Goal: Task Accomplishment & Management: Use online tool/utility

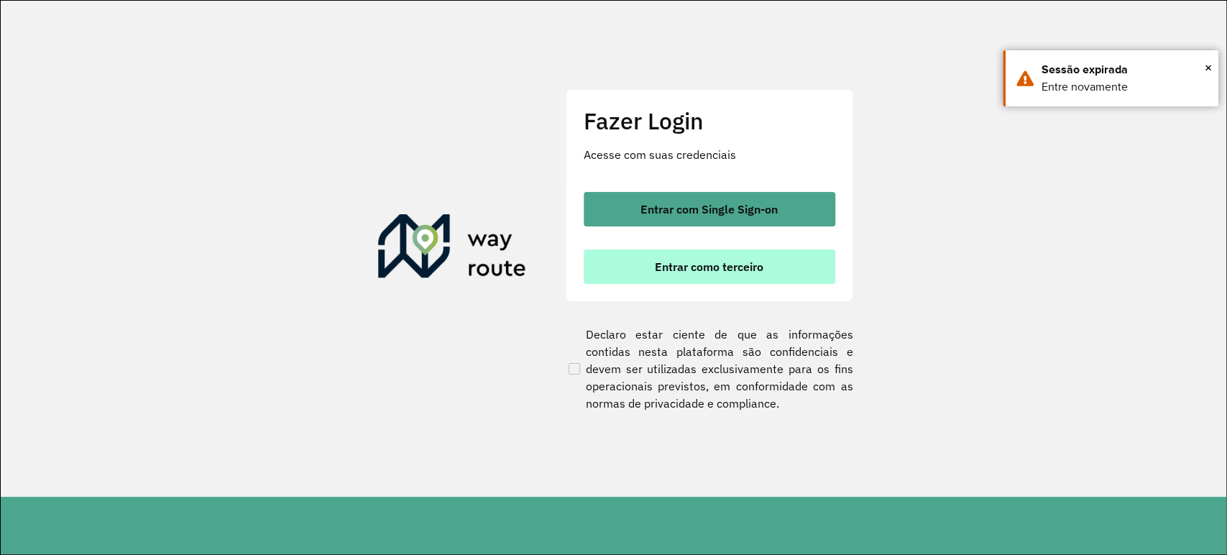
click at [705, 262] on span "Entrar como terceiro" at bounding box center [709, 266] width 109 height 11
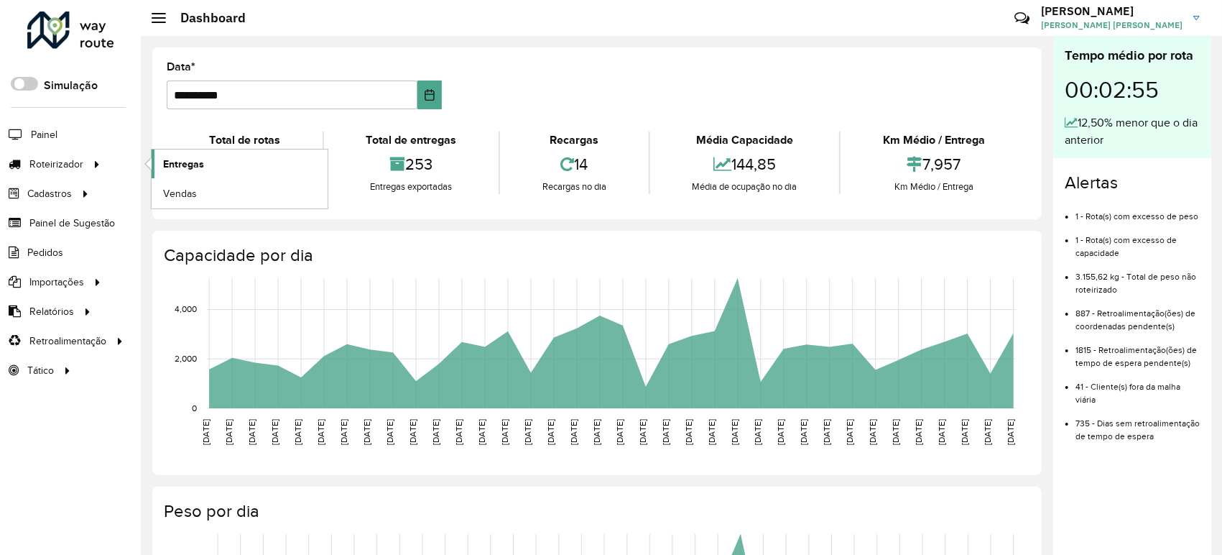
click at [190, 170] on span "Entregas" at bounding box center [183, 164] width 41 height 15
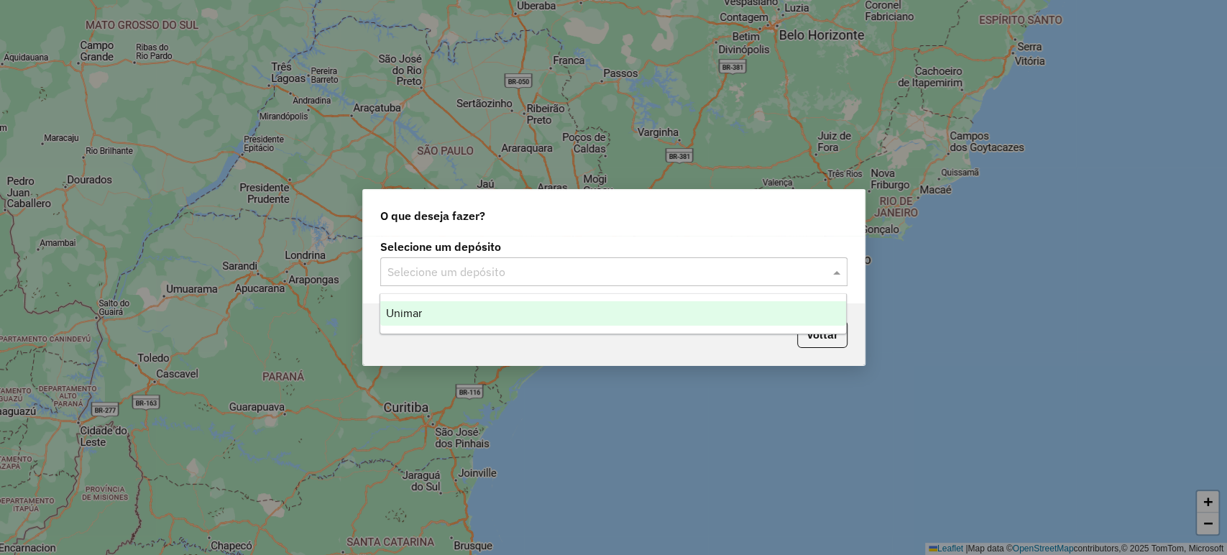
click at [451, 265] on input "text" at bounding box center [599, 272] width 424 height 17
click at [455, 309] on div "Unimar" at bounding box center [613, 313] width 466 height 24
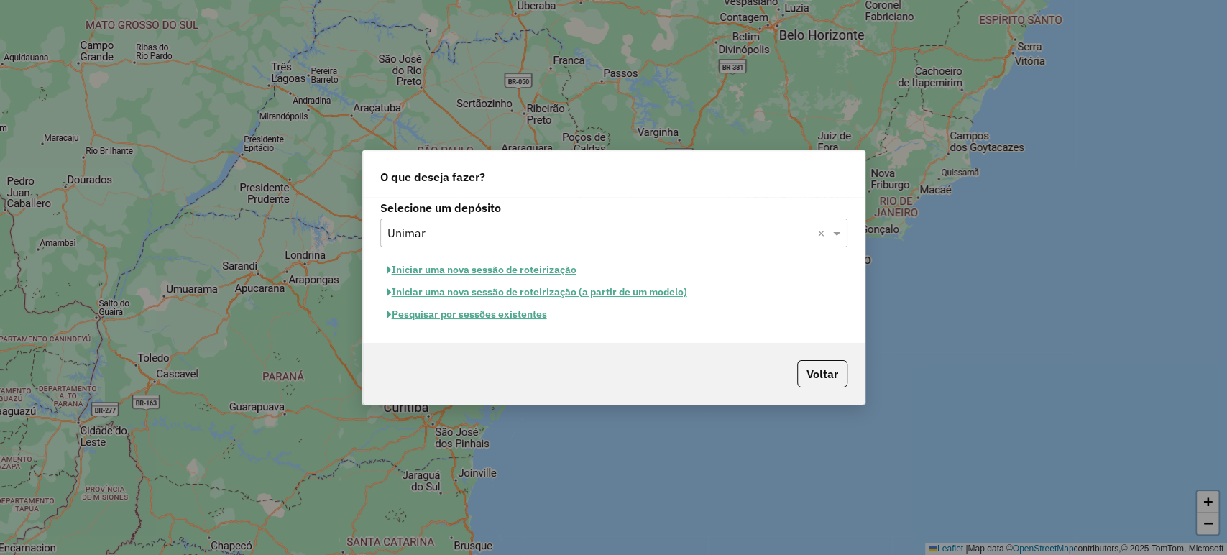
click at [457, 313] on button "Pesquisar por sessões existentes" at bounding box center [466, 314] width 173 height 22
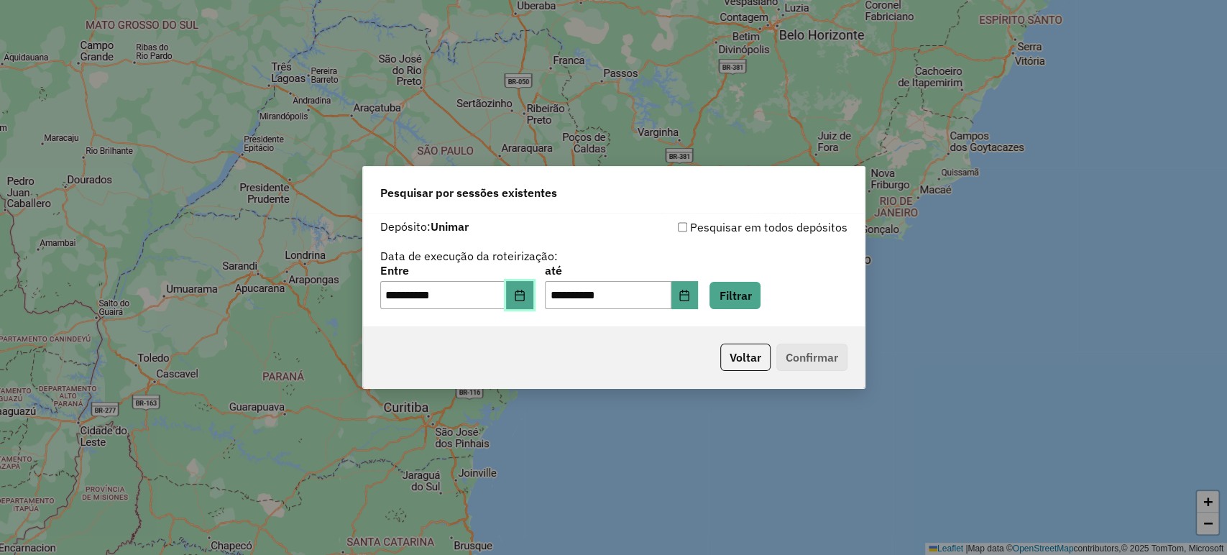
click at [526, 301] on button "Choose Date" at bounding box center [519, 295] width 27 height 29
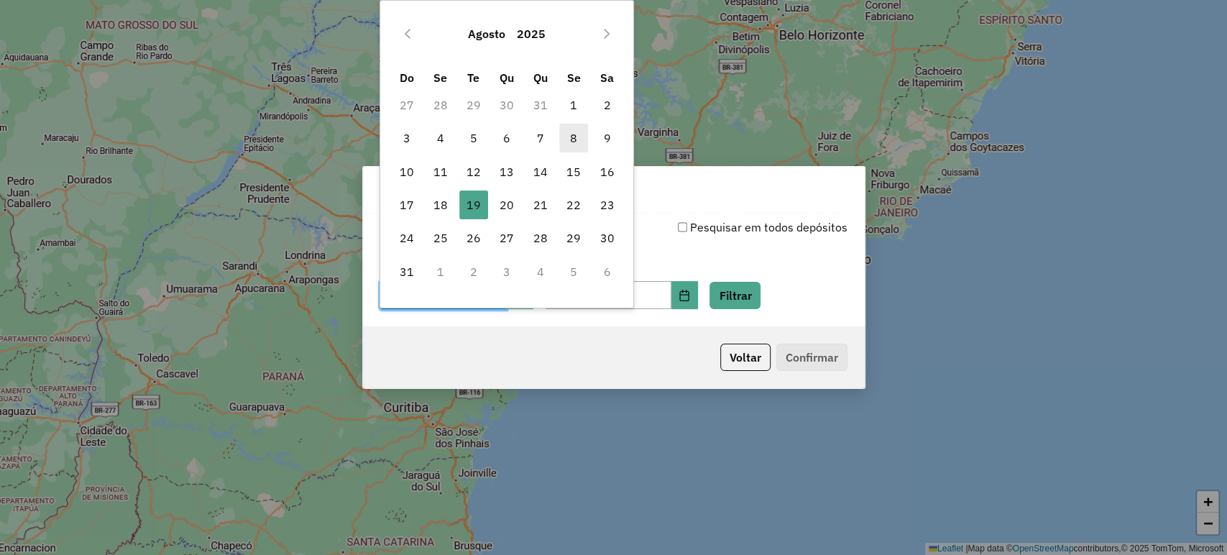
click at [566, 144] on span "8" at bounding box center [573, 138] width 29 height 29
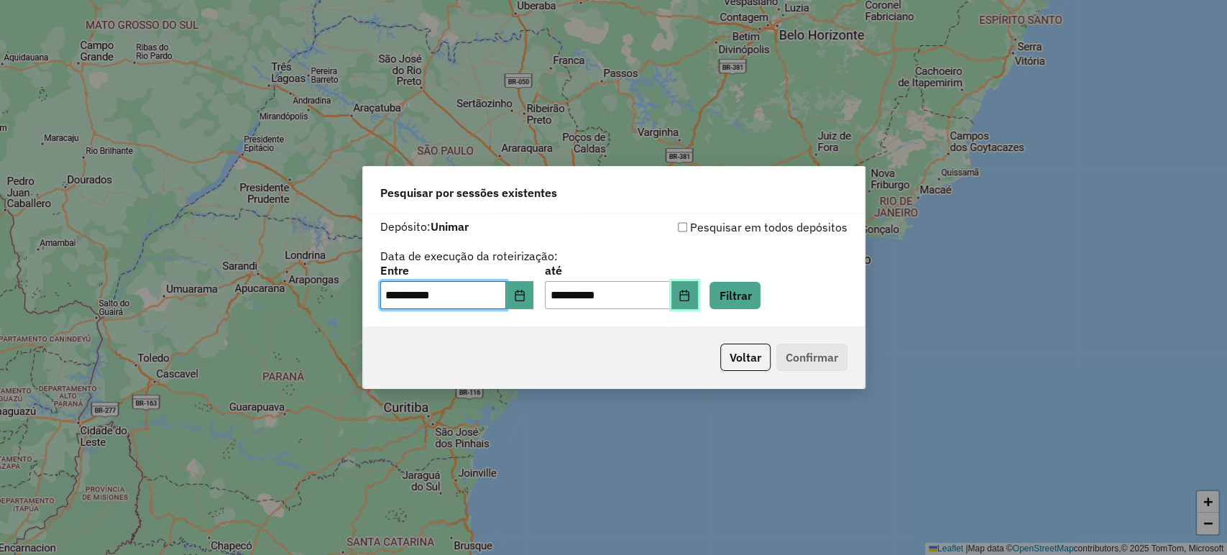
click at [690, 296] on icon "Choose Date" at bounding box center [683, 295] width 11 height 11
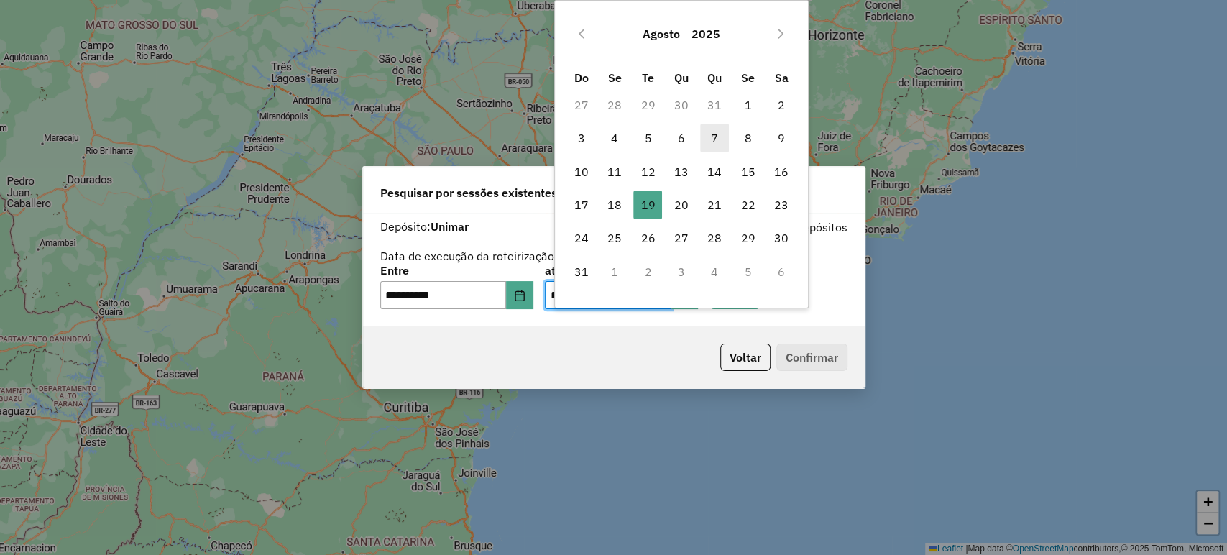
click at [723, 137] on span "7" at bounding box center [714, 138] width 29 height 29
type input "**********"
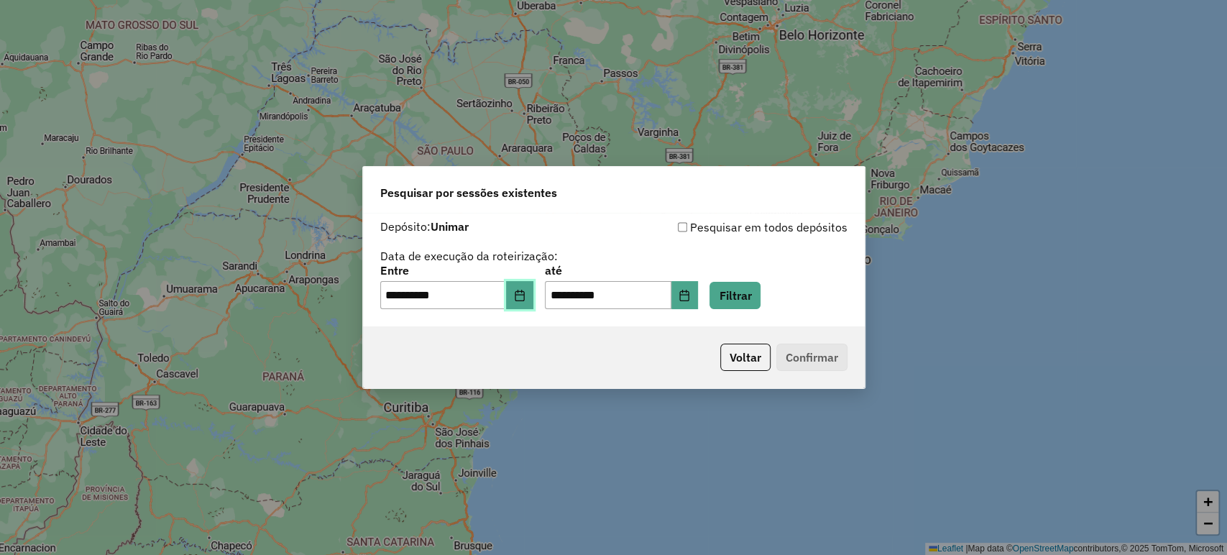
click at [522, 302] on button "Choose Date" at bounding box center [519, 295] width 27 height 29
drag, startPoint x: 578, startPoint y: 380, endPoint x: 765, endPoint y: 288, distance: 208.9
click at [599, 370] on div "Voltar Confirmar" at bounding box center [614, 357] width 502 height 62
click at [757, 291] on button "Filtrar" at bounding box center [734, 295] width 51 height 27
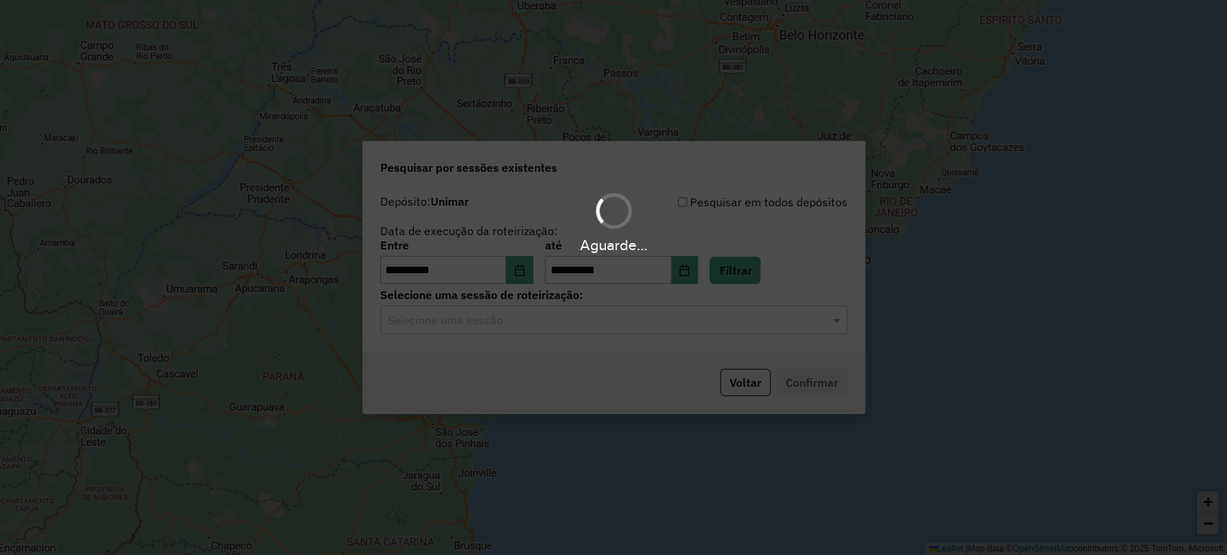
click at [591, 323] on div "Aguarde..." at bounding box center [613, 277] width 1227 height 555
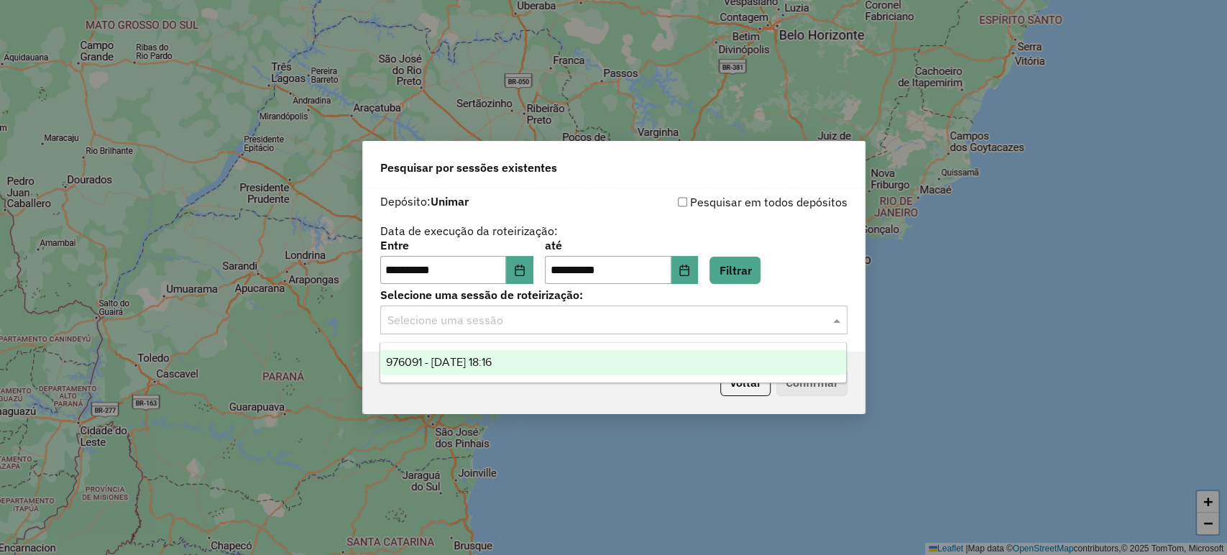
click at [591, 323] on input "text" at bounding box center [599, 320] width 424 height 17
click at [533, 363] on div "976091 - 07/08/2025 18:16" at bounding box center [613, 362] width 466 height 24
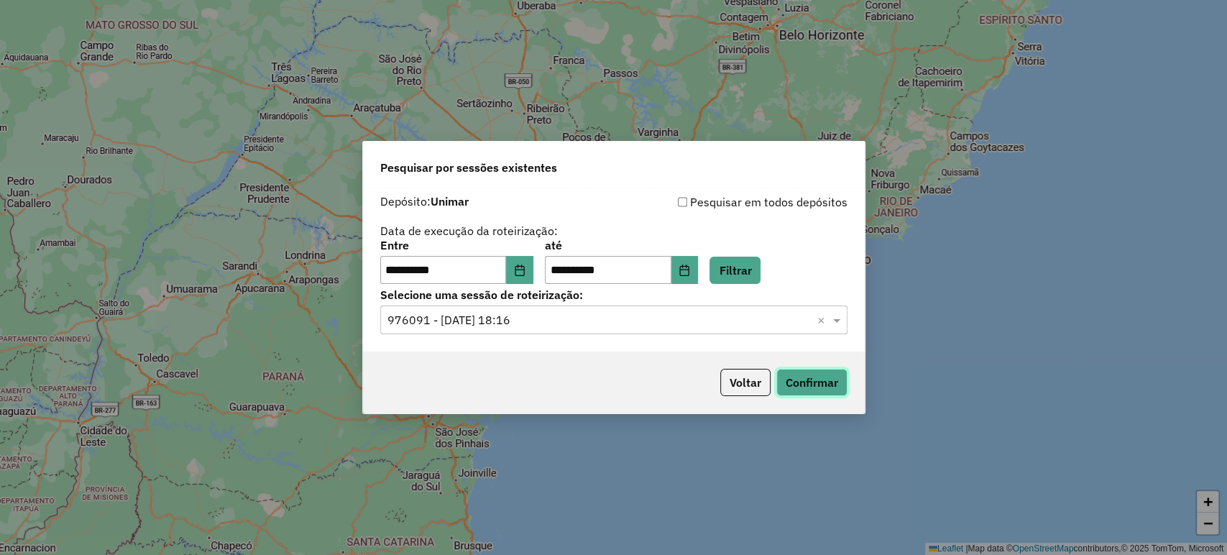
click at [796, 387] on button "Confirmar" at bounding box center [811, 382] width 71 height 27
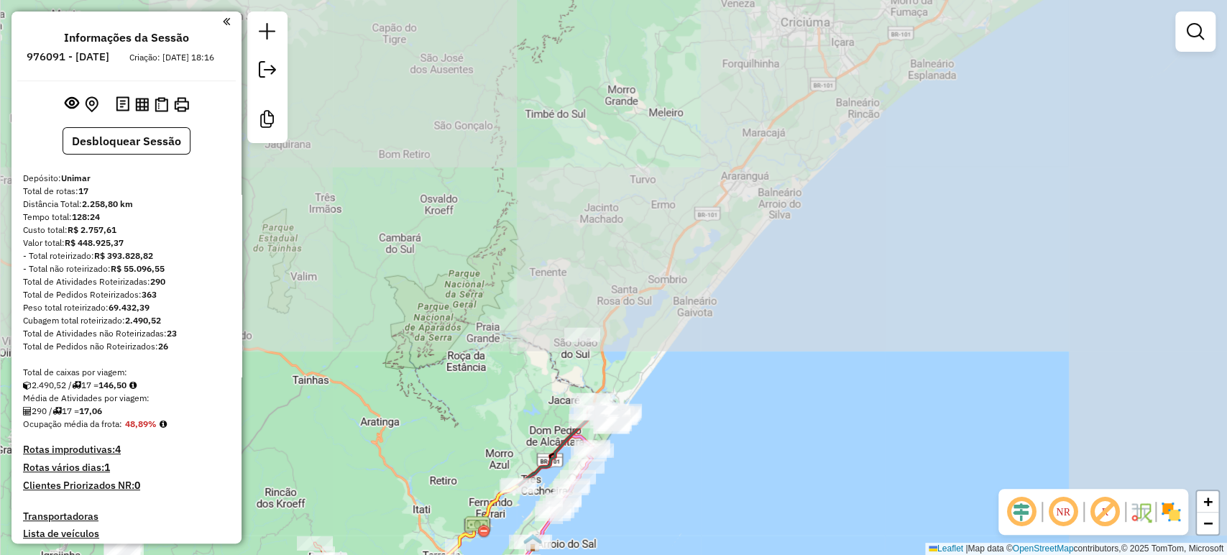
drag, startPoint x: 949, startPoint y: 155, endPoint x: 704, endPoint y: 577, distance: 488.5
click at [704, 554] on html "Aguarde... Pop-up bloqueado! Seu navegador bloqueou automáticamente a abertura …" at bounding box center [613, 277] width 1227 height 555
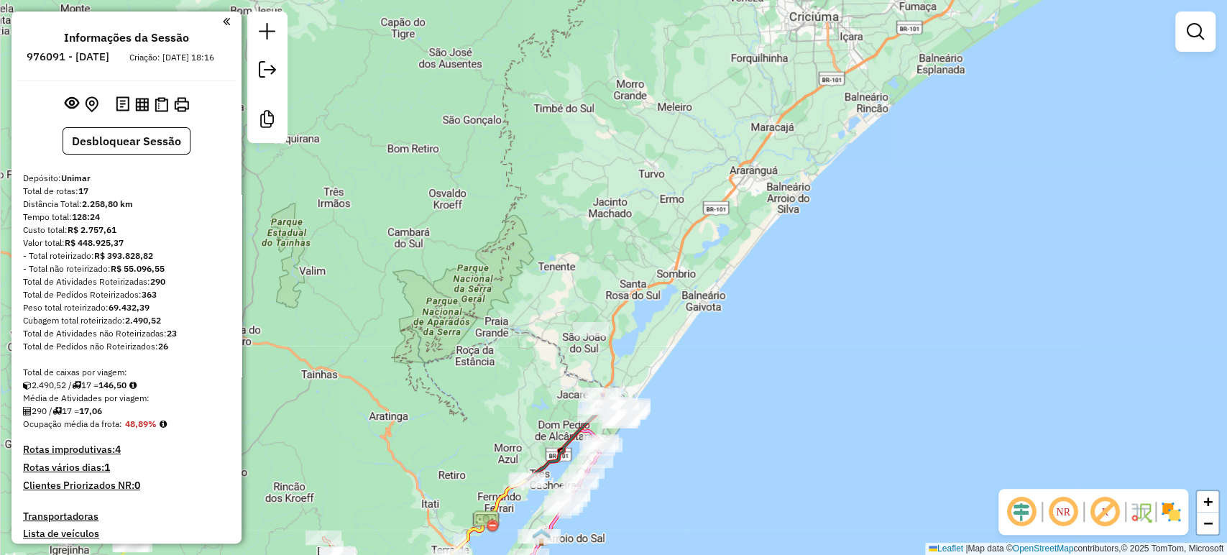
drag, startPoint x: 785, startPoint y: 378, endPoint x: 678, endPoint y: 367, distance: 107.0
click at [779, 378] on div "Janela de atendimento Grade de atendimento Capacidade Transportadoras Veículos …" at bounding box center [613, 277] width 1227 height 555
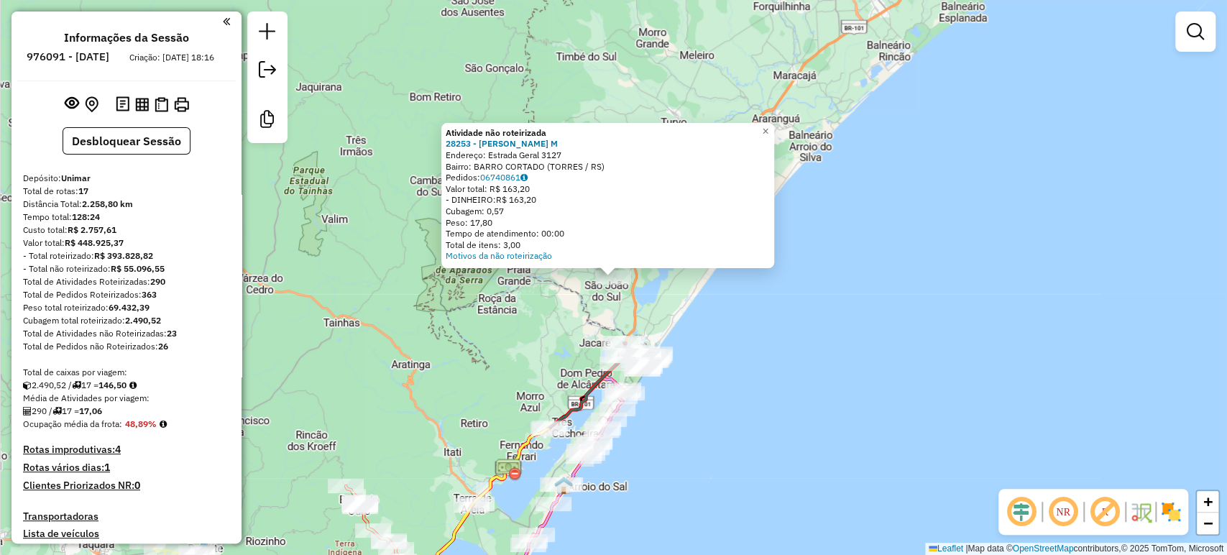
drag, startPoint x: 903, startPoint y: 393, endPoint x: 968, endPoint y: 361, distance: 73.0
click at [969, 361] on div "Atividade não roteirizada 28253 - EVANDRO DOS SANTOS M Endereço: Estrada Geral …" at bounding box center [613, 277] width 1227 height 555
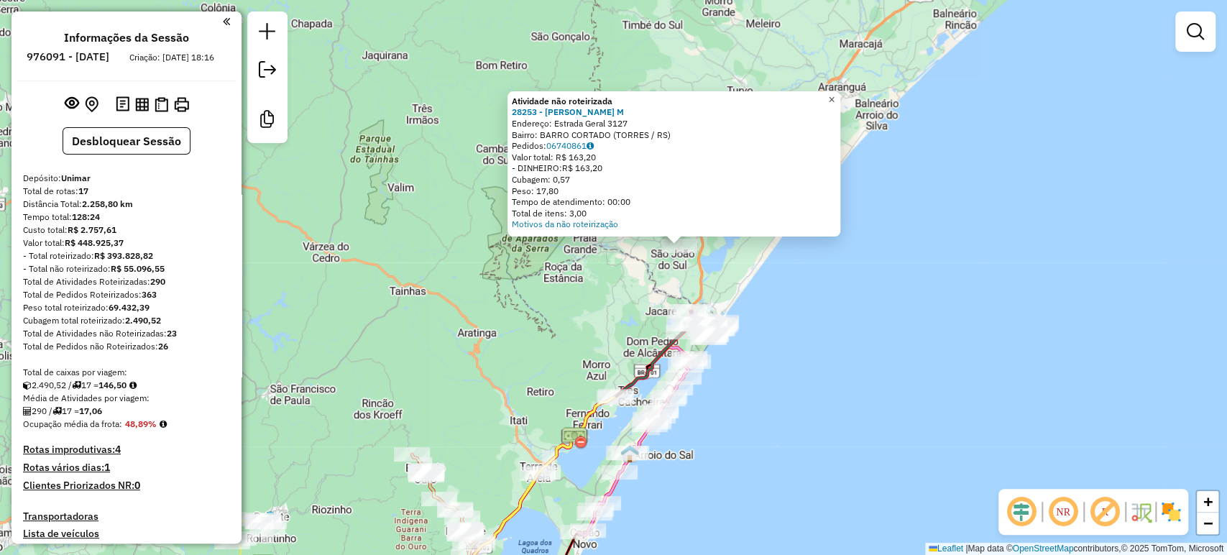
click at [834, 93] on span "×" at bounding box center [831, 99] width 6 height 12
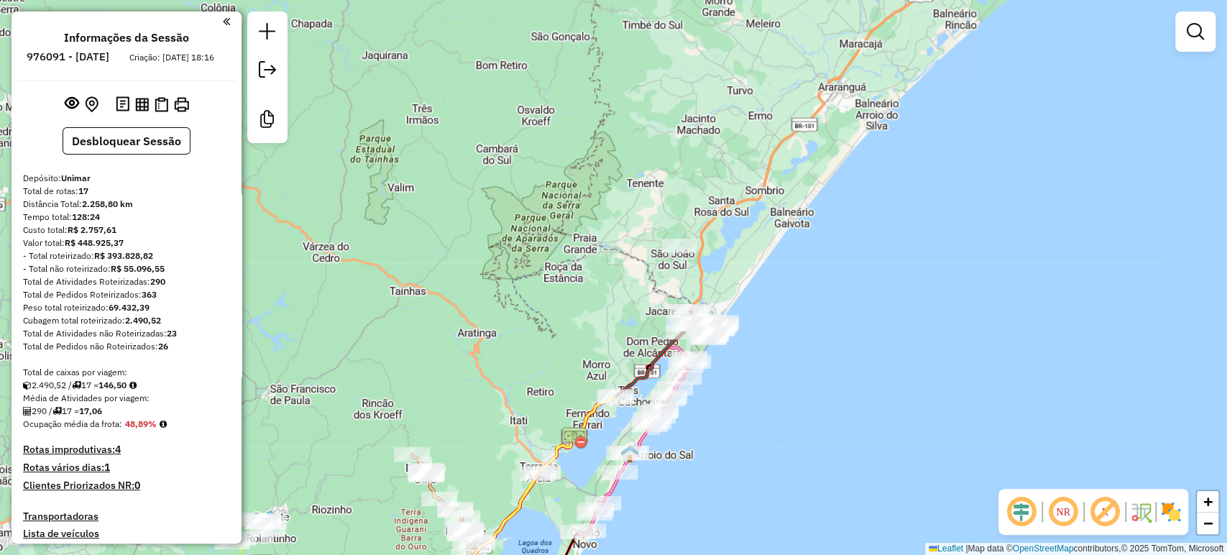
drag, startPoint x: 872, startPoint y: 231, endPoint x: 935, endPoint y: 208, distance: 66.6
click at [935, 208] on div "Atividade não roteirizada 28253 - EVANDRO DOS SANTOS M Endereço: Estrada Geral …" at bounding box center [613, 277] width 1227 height 555
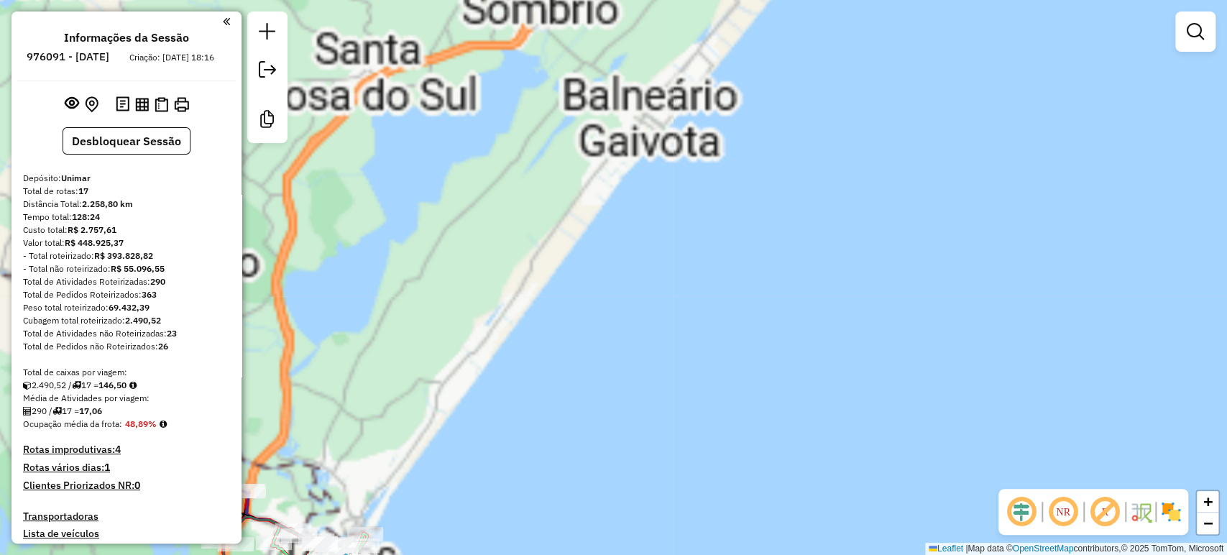
drag, startPoint x: 820, startPoint y: 187, endPoint x: 1073, endPoint y: 158, distance: 254.6
click at [1073, 158] on div "Janela de atendimento Grade de atendimento Capacidade Transportadoras Veículos …" at bounding box center [613, 277] width 1227 height 555
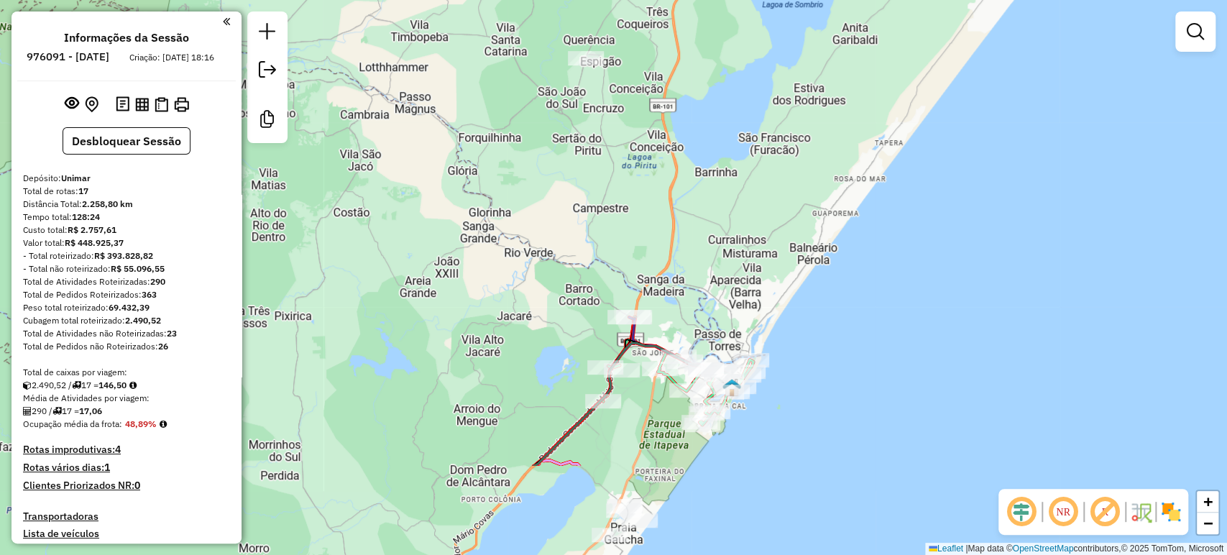
drag, startPoint x: 839, startPoint y: 183, endPoint x: 899, endPoint y: 82, distance: 117.3
click at [899, 82] on div "Janela de atendimento Grade de atendimento Capacidade Transportadoras Veículos …" at bounding box center [613, 277] width 1227 height 555
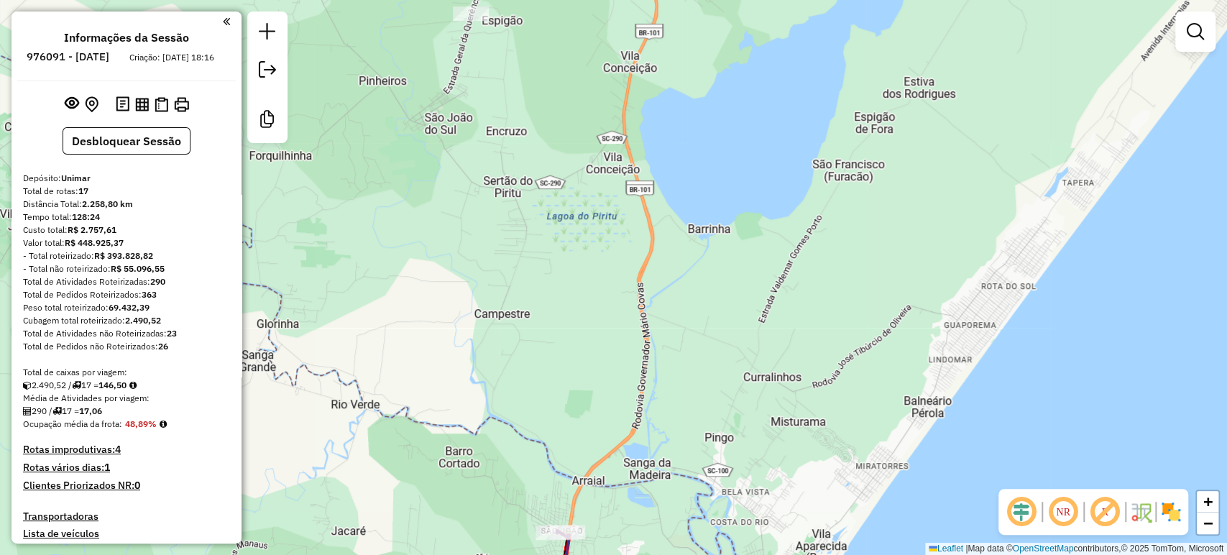
drag, startPoint x: 829, startPoint y: 124, endPoint x: 982, endPoint y: 127, distance: 153.8
click at [1013, 129] on div "Janela de atendimento Grade de atendimento Capacidade Transportadoras Veículos …" at bounding box center [613, 277] width 1227 height 555
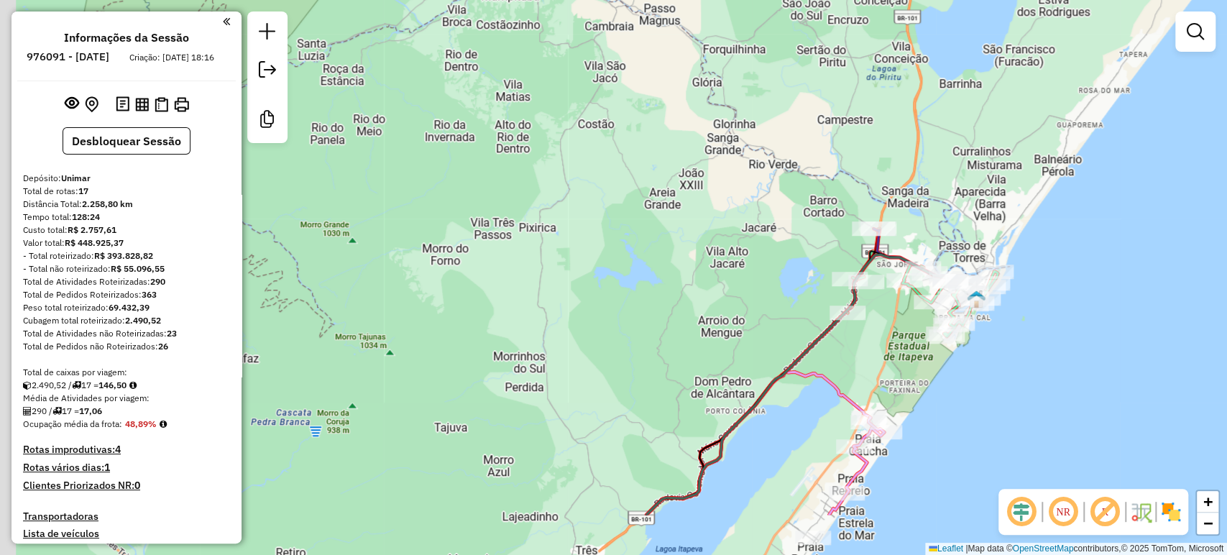
drag, startPoint x: 851, startPoint y: 471, endPoint x: 972, endPoint y: 379, distance: 151.8
click at [975, 390] on div "Janela de atendimento Grade de atendimento Capacidade Transportadoras Veículos …" at bounding box center [613, 277] width 1227 height 555
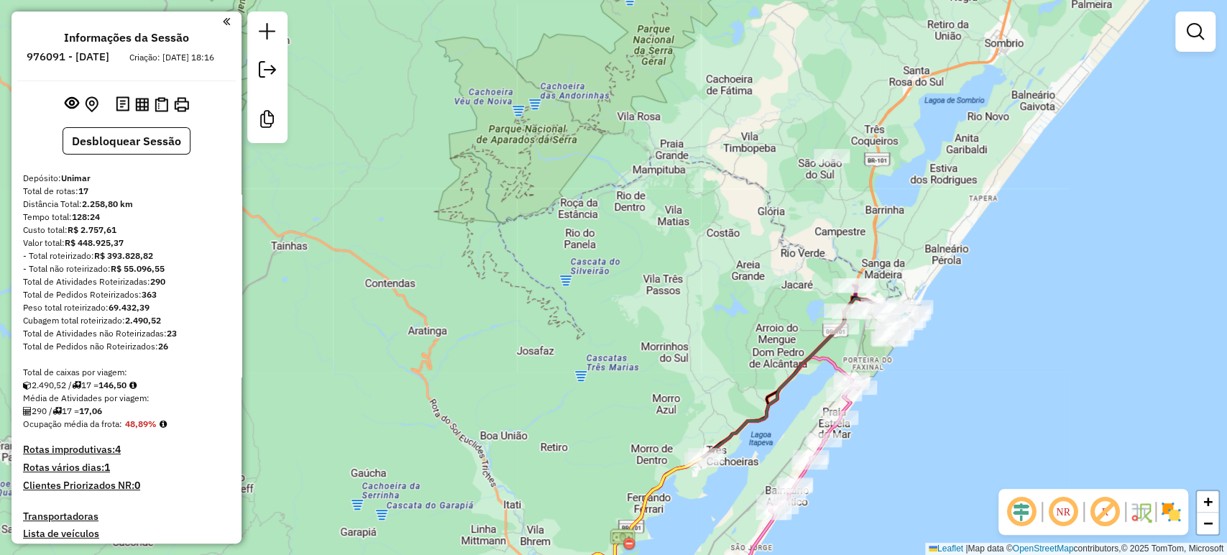
drag, startPoint x: 1020, startPoint y: 259, endPoint x: 960, endPoint y: 289, distance: 66.5
click at [960, 289] on div "Janela de atendimento Grade de atendimento Capacidade Transportadoras Veículos …" at bounding box center [613, 277] width 1227 height 555
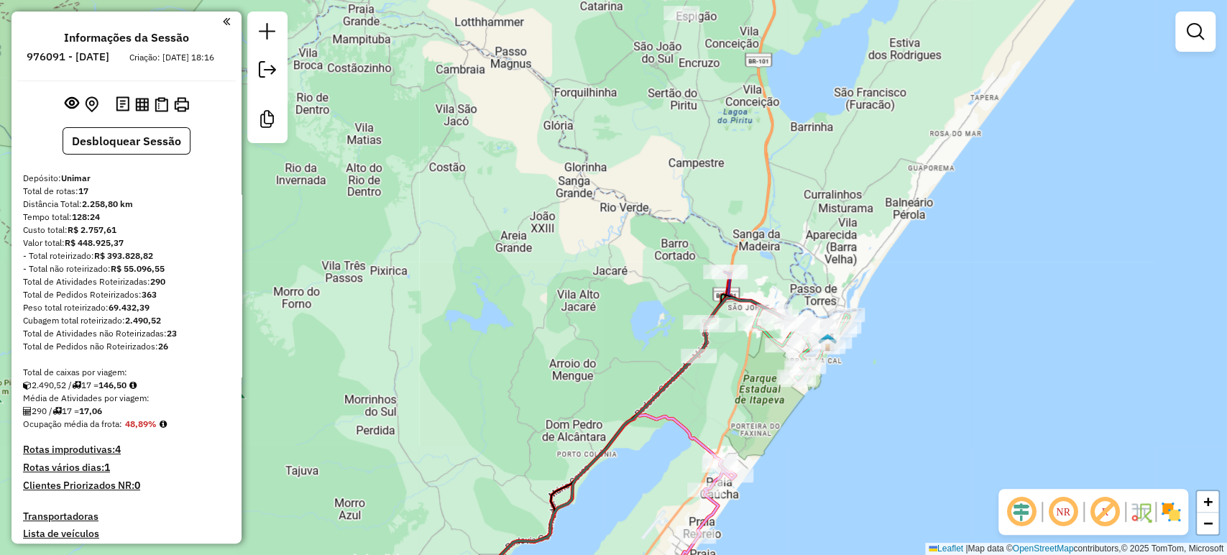
drag, startPoint x: 960, startPoint y: 289, endPoint x: 942, endPoint y: 280, distance: 19.9
click at [942, 280] on div "Janela de atendimento Grade de atendimento Capacidade Transportadoras Veículos …" at bounding box center [613, 277] width 1227 height 555
